Goal: Information Seeking & Learning: Learn about a topic

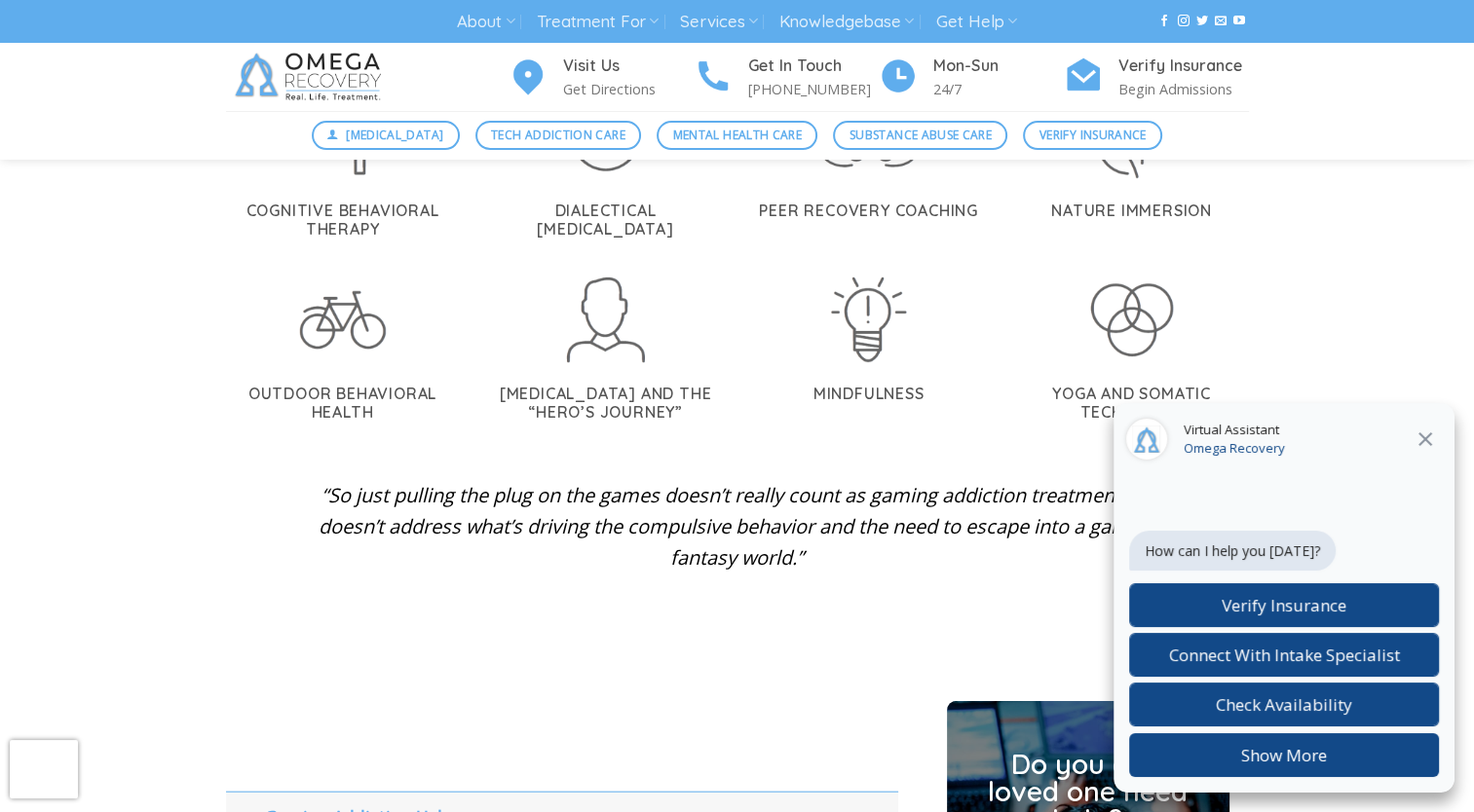
scroll to position [4273, 0]
click at [603, 479] on p "“So just pulling the plug on the games doesn’t really count as gaming addiction…" at bounding box center [737, 525] width 847 height 93
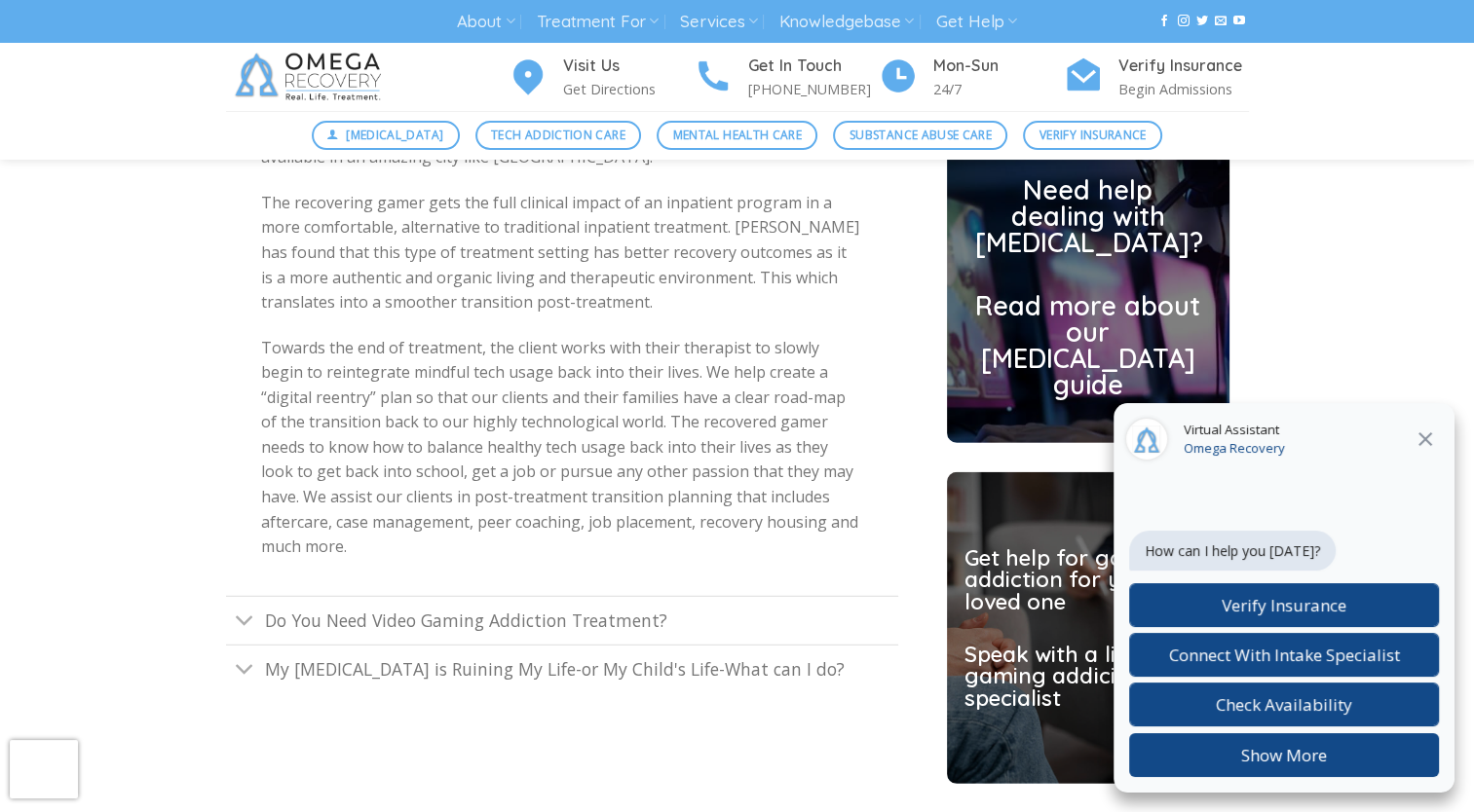
scroll to position [5180, 0]
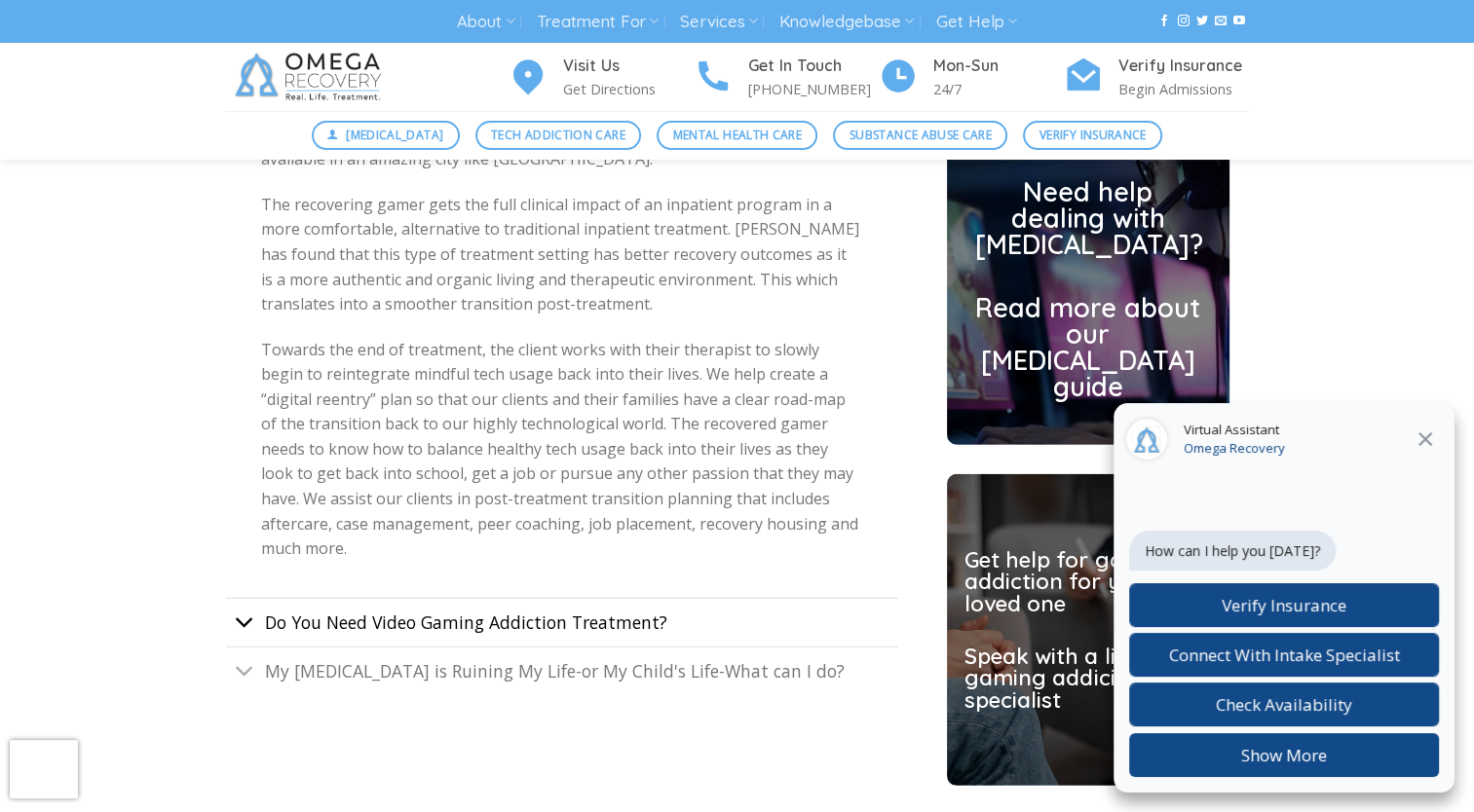
click at [251, 605] on icon "Toggle" at bounding box center [245, 623] width 21 height 36
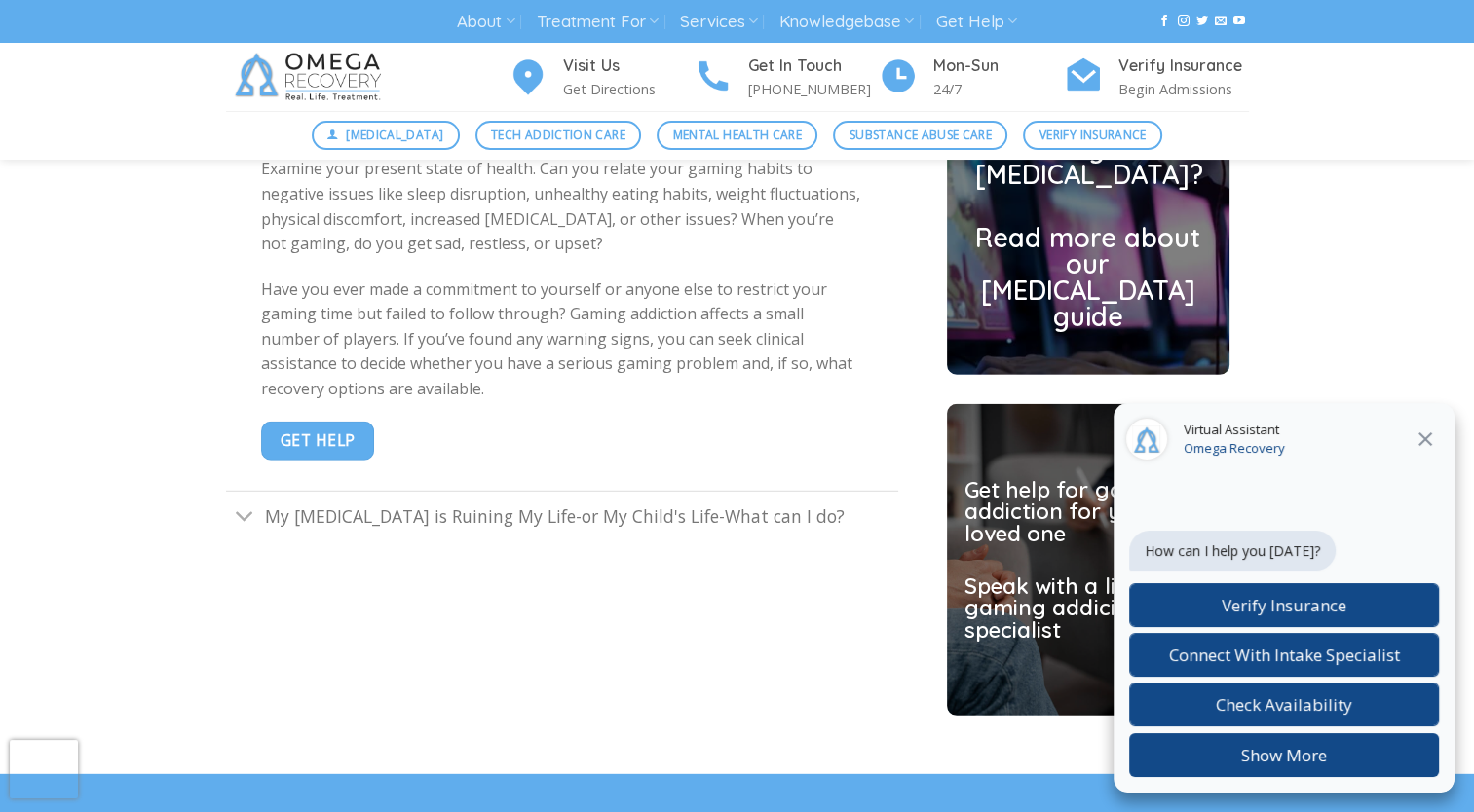
scroll to position [5249, 0]
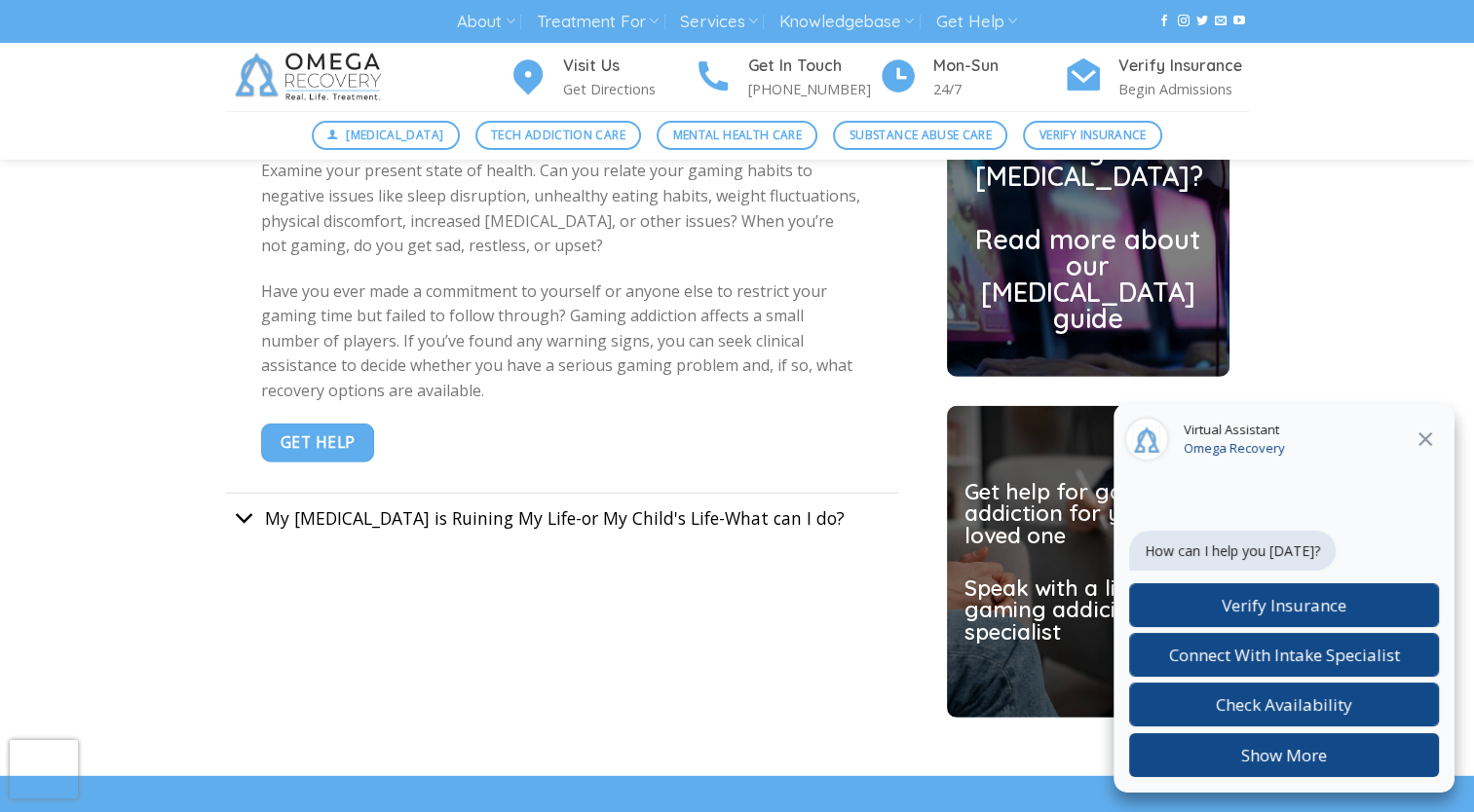
click at [234, 499] on button "Toggle" at bounding box center [245, 520] width 38 height 42
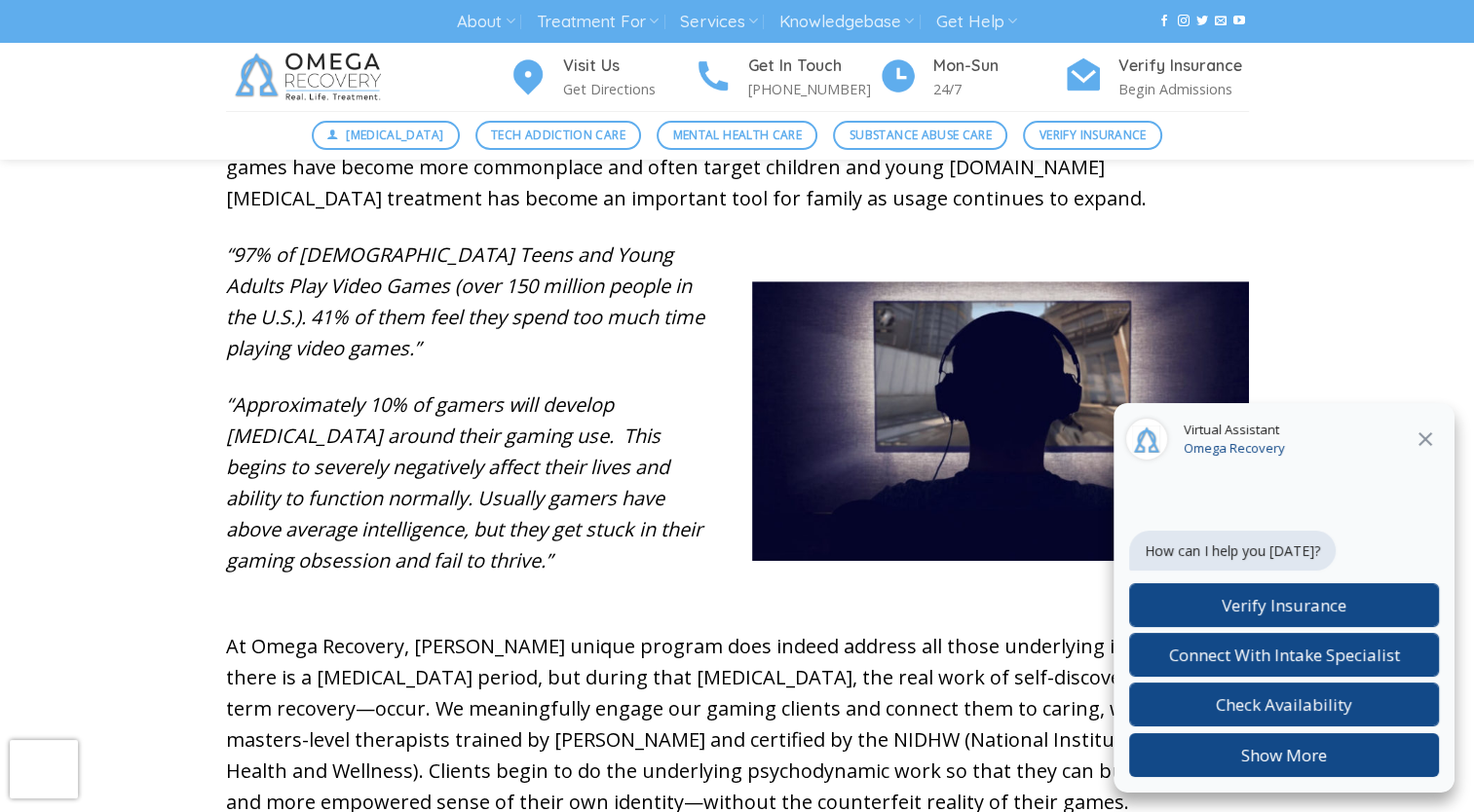
scroll to position [805, 0]
click at [288, 363] on p "“97% of [DEMOGRAPHIC_DATA] Teens and Young Adults Play Video Games (over 150 mi…" at bounding box center [474, 303] width 497 height 125
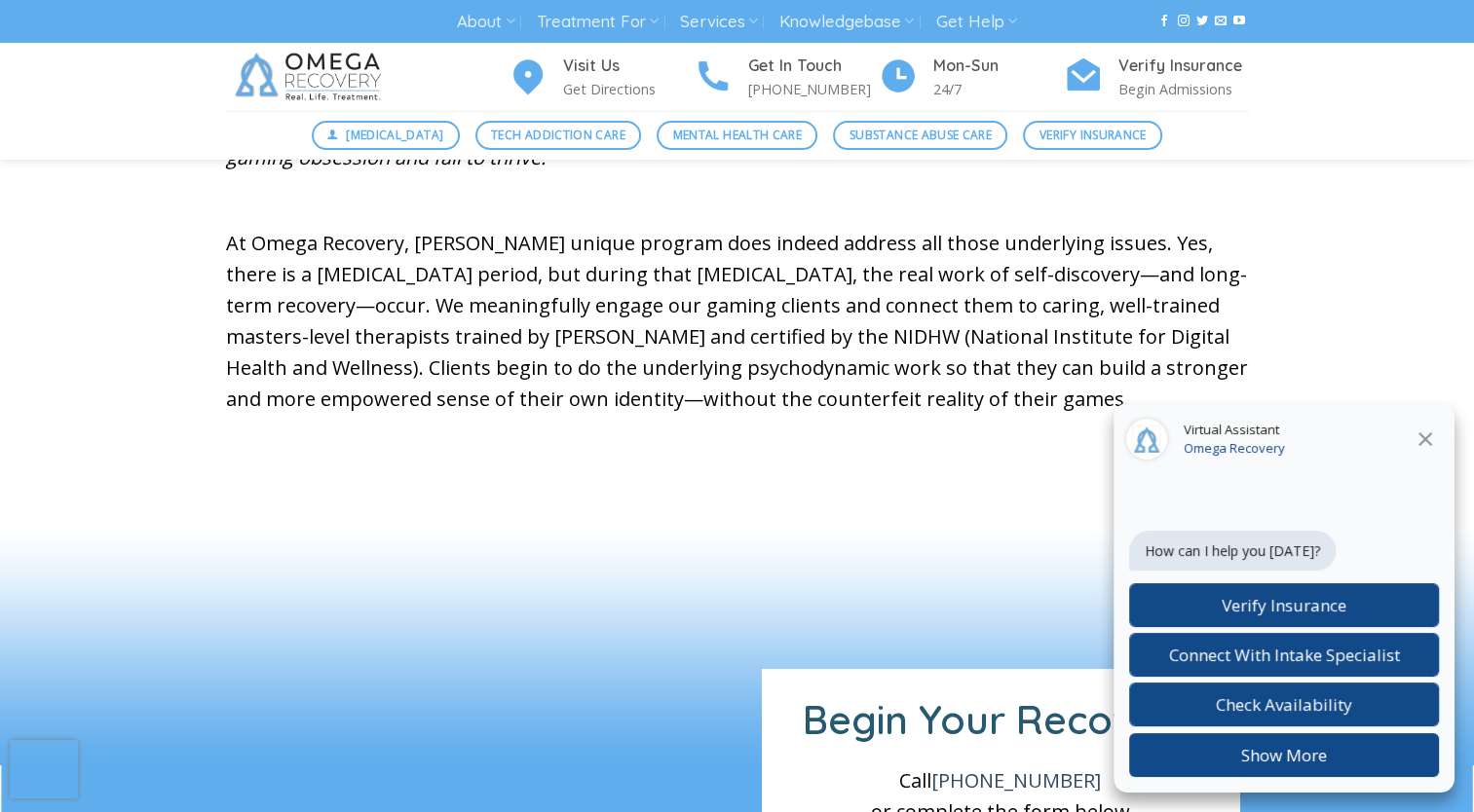
scroll to position [1211, 0]
click at [760, 544] on div at bounding box center [737, 604] width 1474 height 156
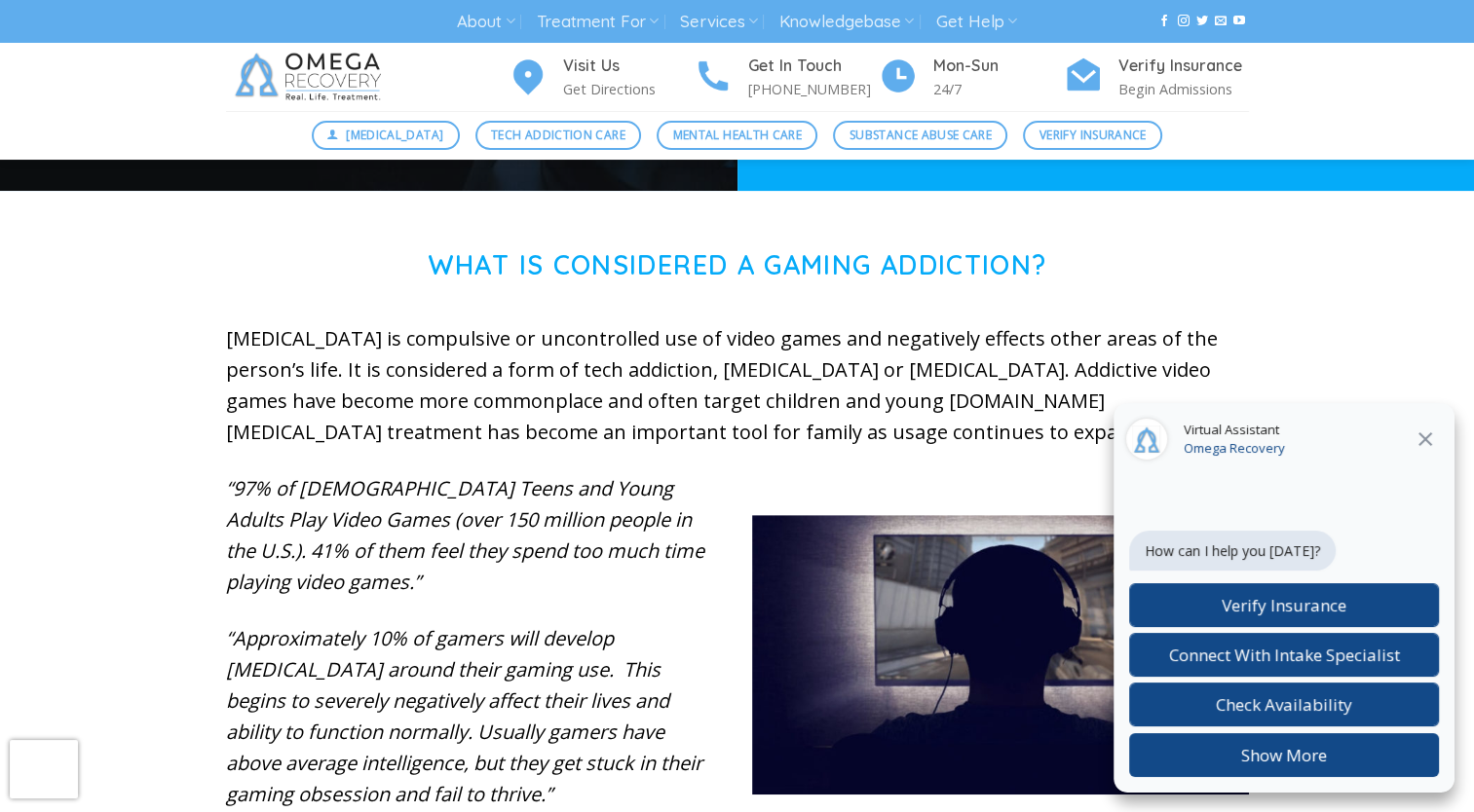
scroll to position [584, 0]
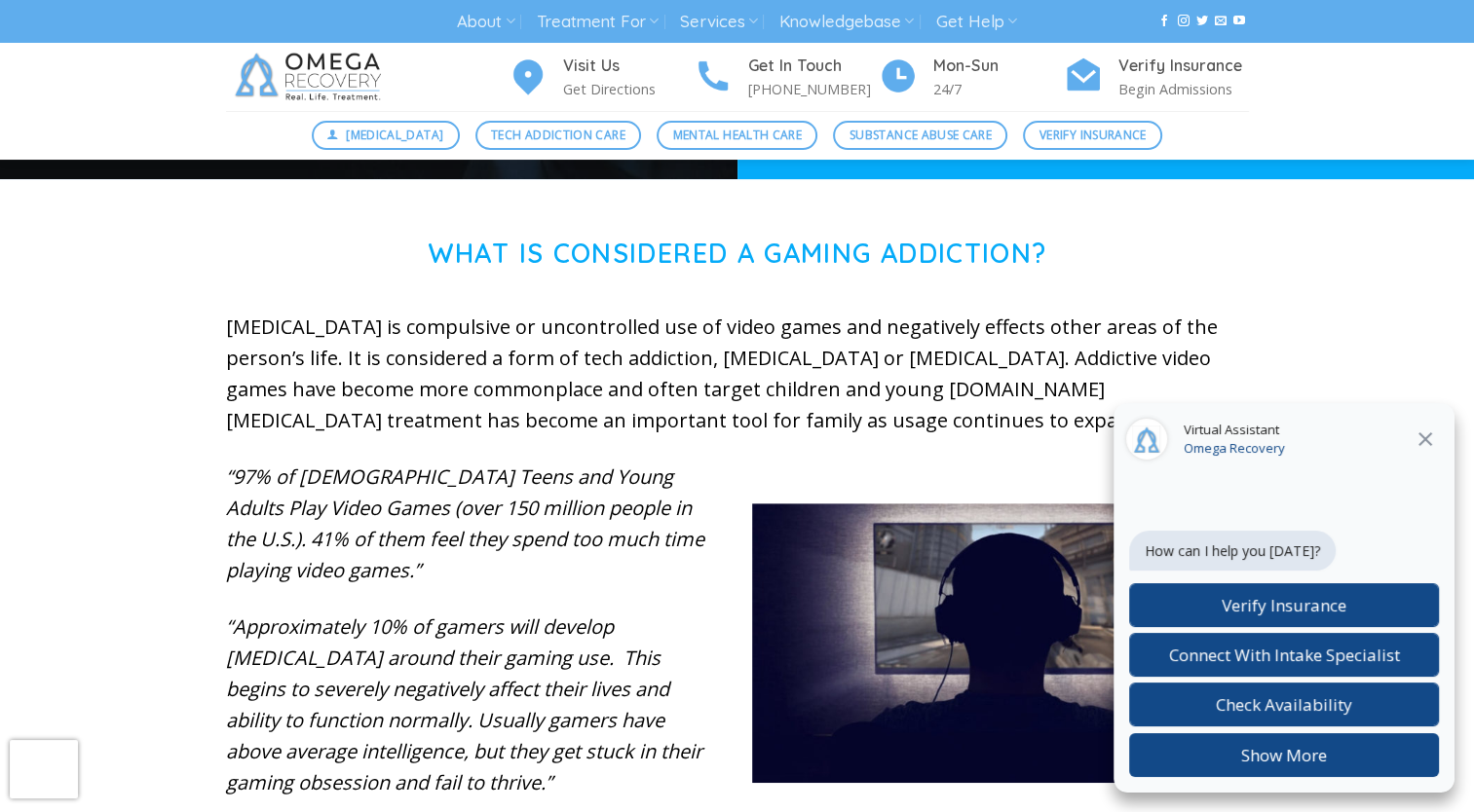
drag, startPoint x: 881, startPoint y: 394, endPoint x: 693, endPoint y: 545, distance: 241.1
click at [693, 545] on p "“97% of [DEMOGRAPHIC_DATA] Teens and Young Adults Play Video Games (over 150 mi…" at bounding box center [474, 524] width 497 height 125
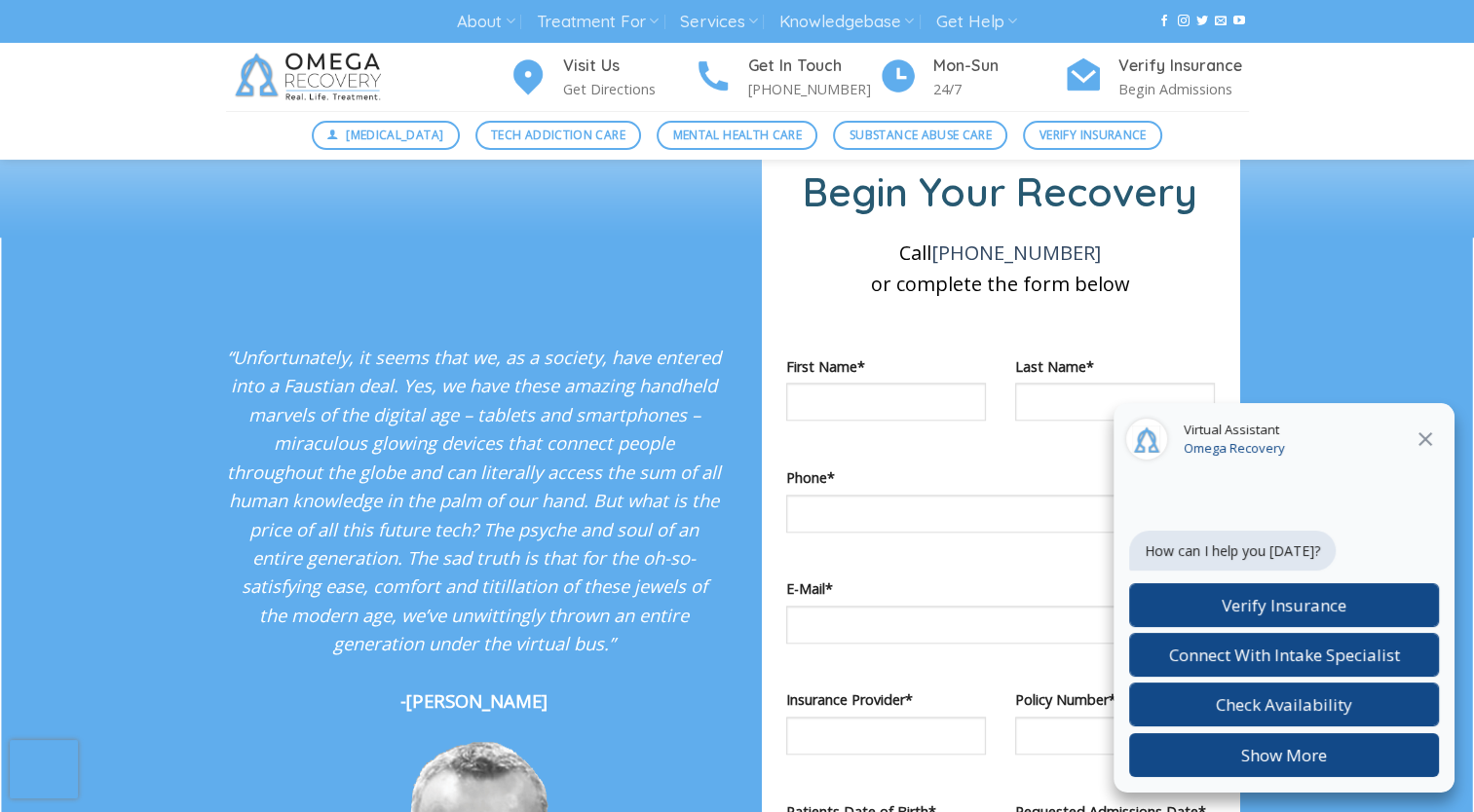
scroll to position [1765, 0]
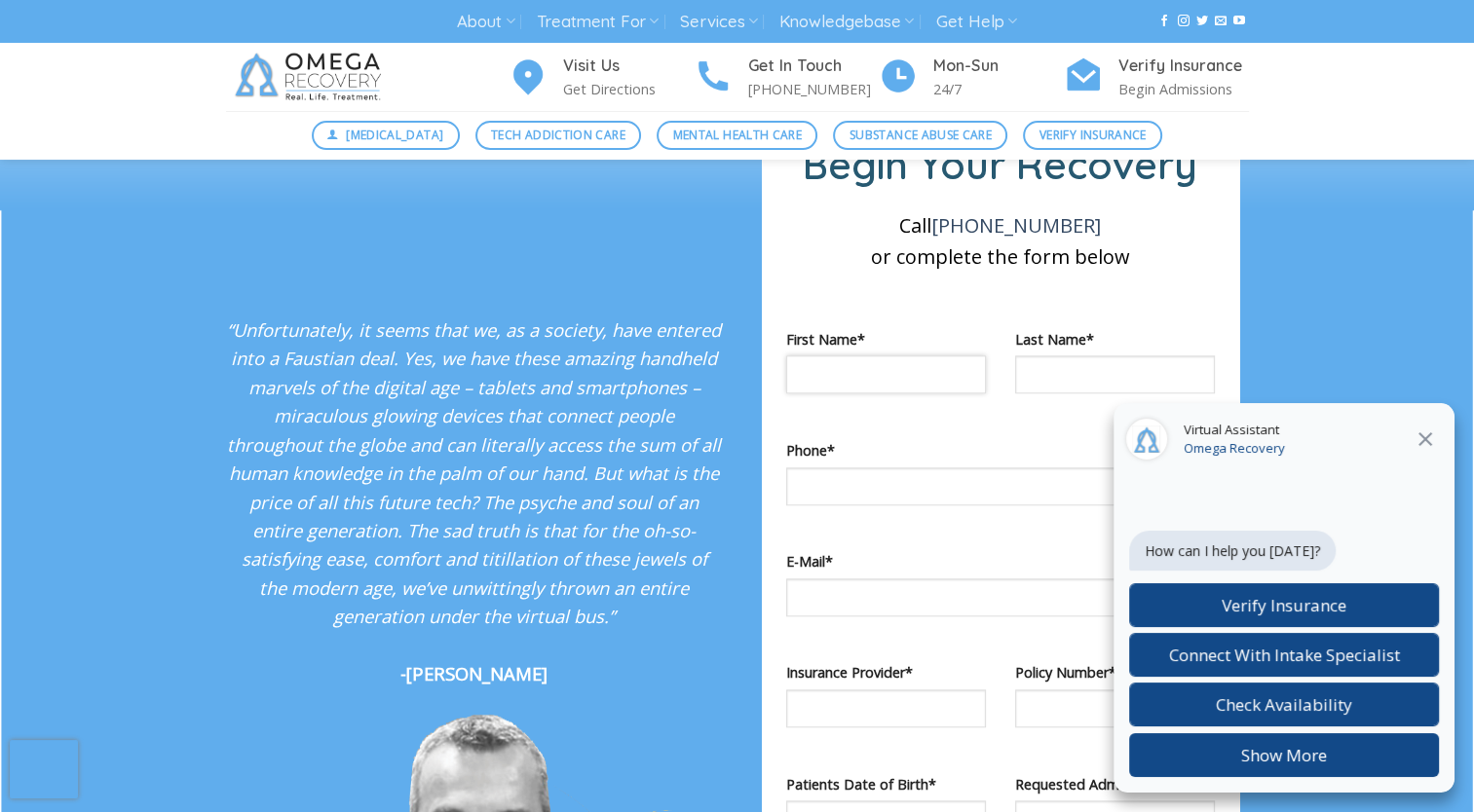
click at [901, 388] on input "Contact form" at bounding box center [886, 374] width 199 height 38
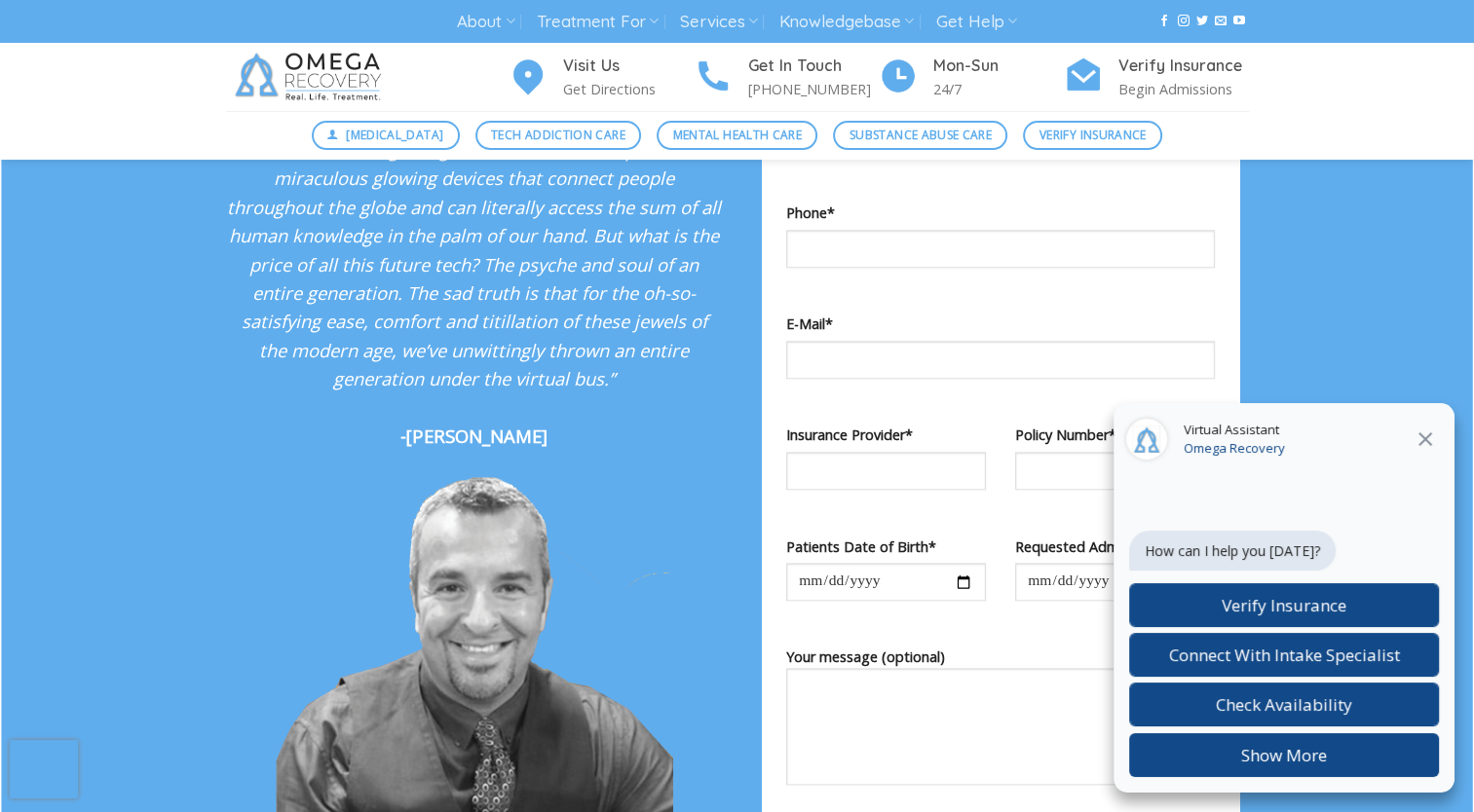
scroll to position [2001, 0]
click at [901, 388] on span "Contact form" at bounding box center [1001, 368] width 429 height 53
